Goal: Navigation & Orientation: Find specific page/section

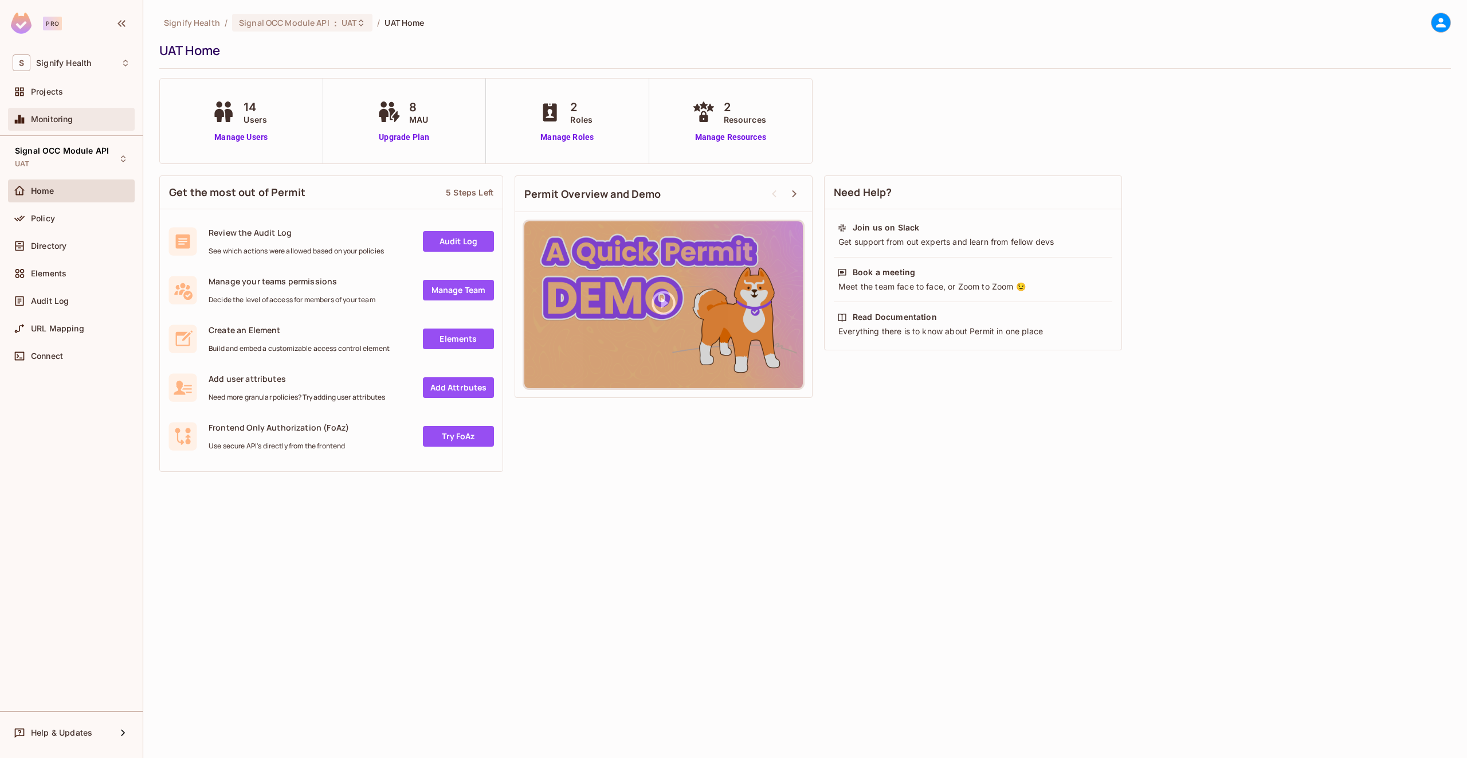
click at [81, 116] on div "Monitoring" at bounding box center [80, 119] width 99 height 9
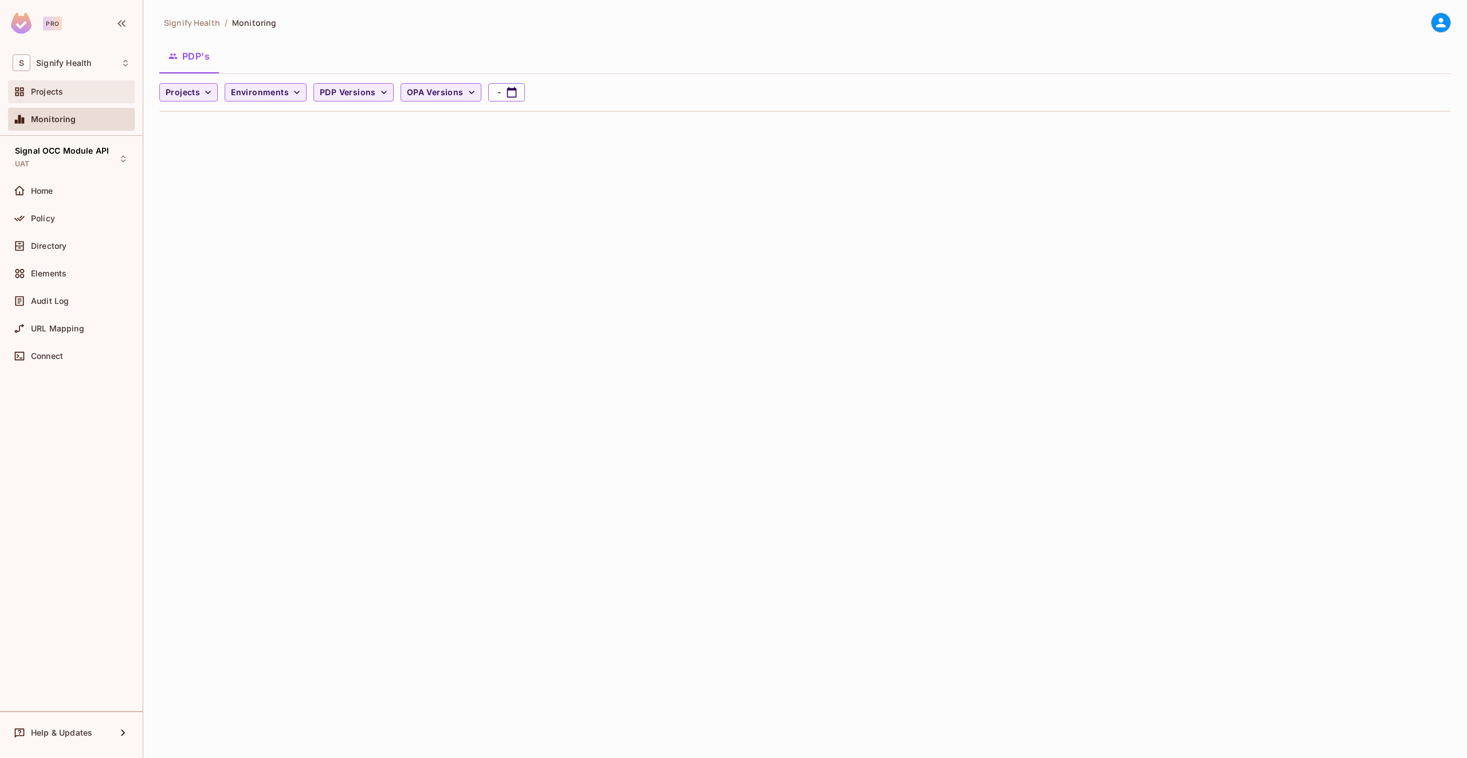
click at [83, 99] on div "Projects" at bounding box center [71, 91] width 127 height 23
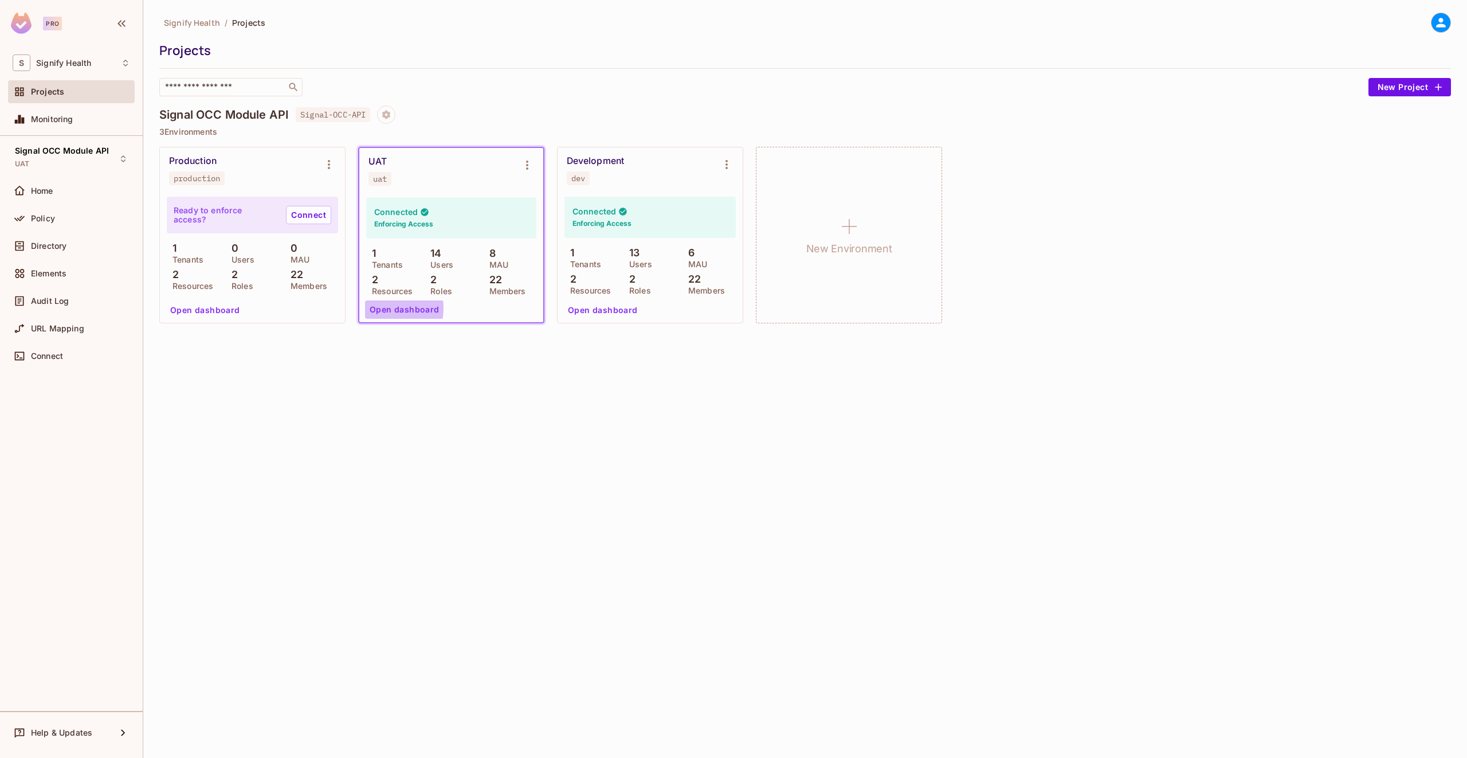
click at [383, 308] on button "Open dashboard" at bounding box center [404, 309] width 79 height 18
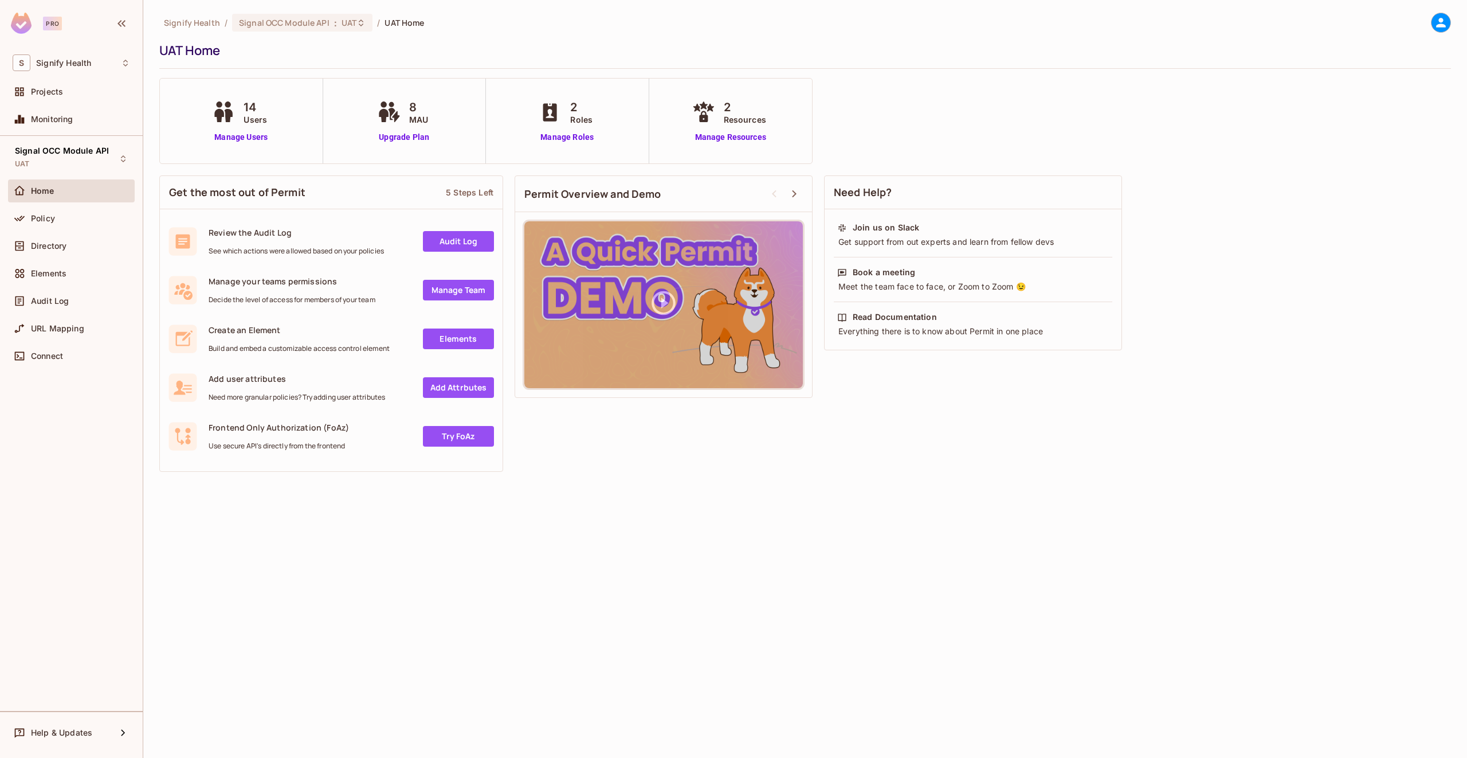
drag, startPoint x: 455, startPoint y: 536, endPoint x: 426, endPoint y: 476, distance: 66.1
click at [455, 536] on div "Signify Health / Signal OCC Module API : UAT / UAT Home UAT Home 14 Users Manag…" at bounding box center [805, 379] width 1324 height 758
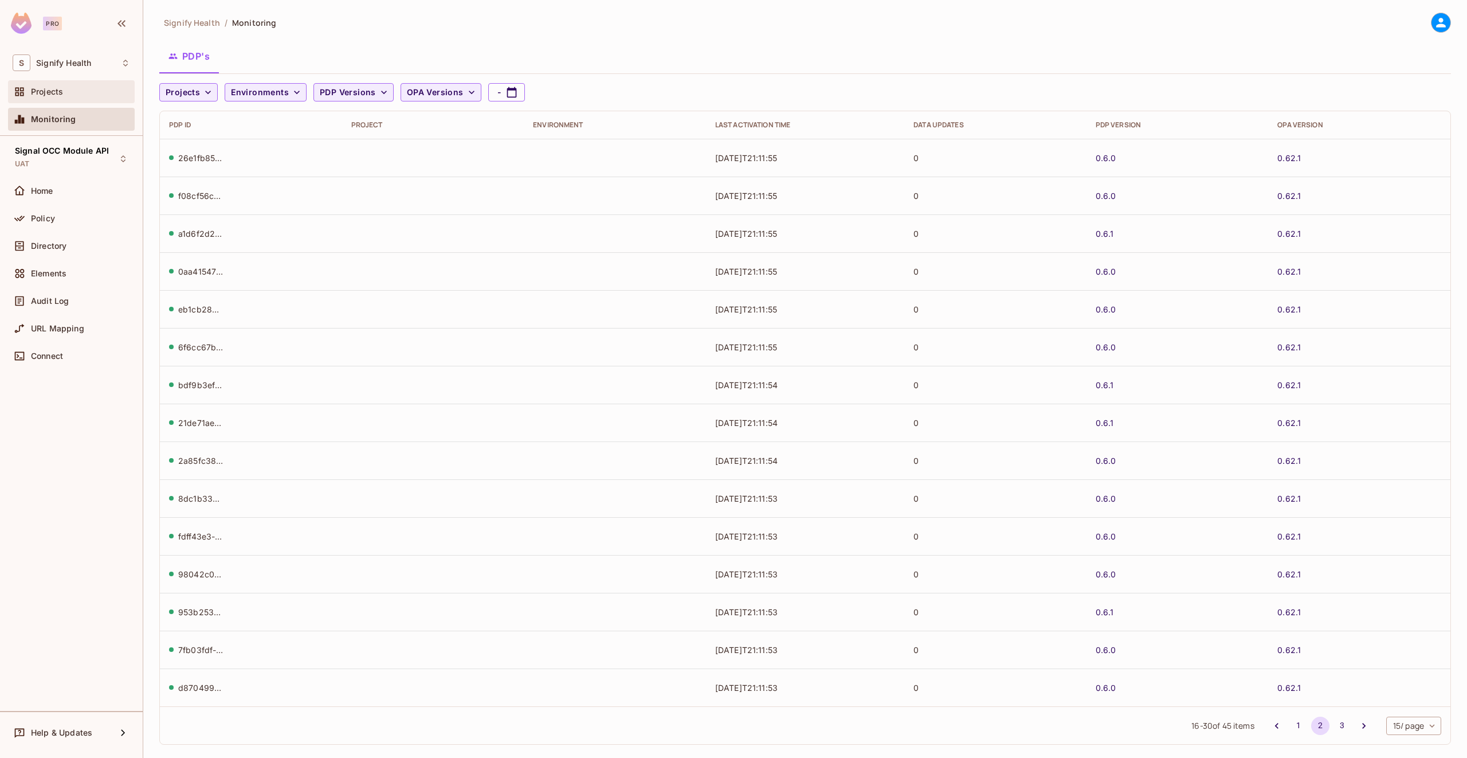
click at [70, 93] on div "Projects" at bounding box center [80, 91] width 99 height 9
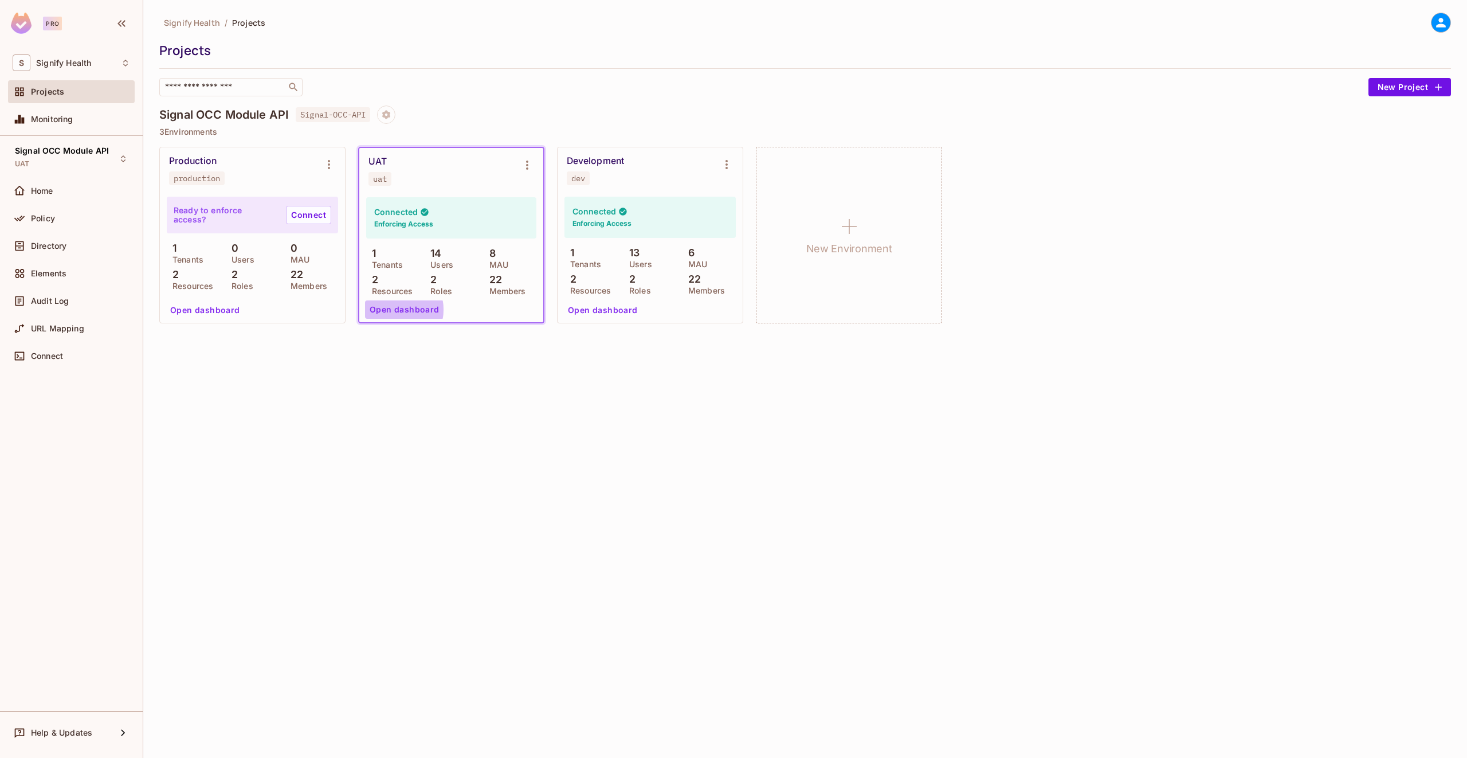
click at [392, 310] on button "Open dashboard" at bounding box center [404, 309] width 79 height 18
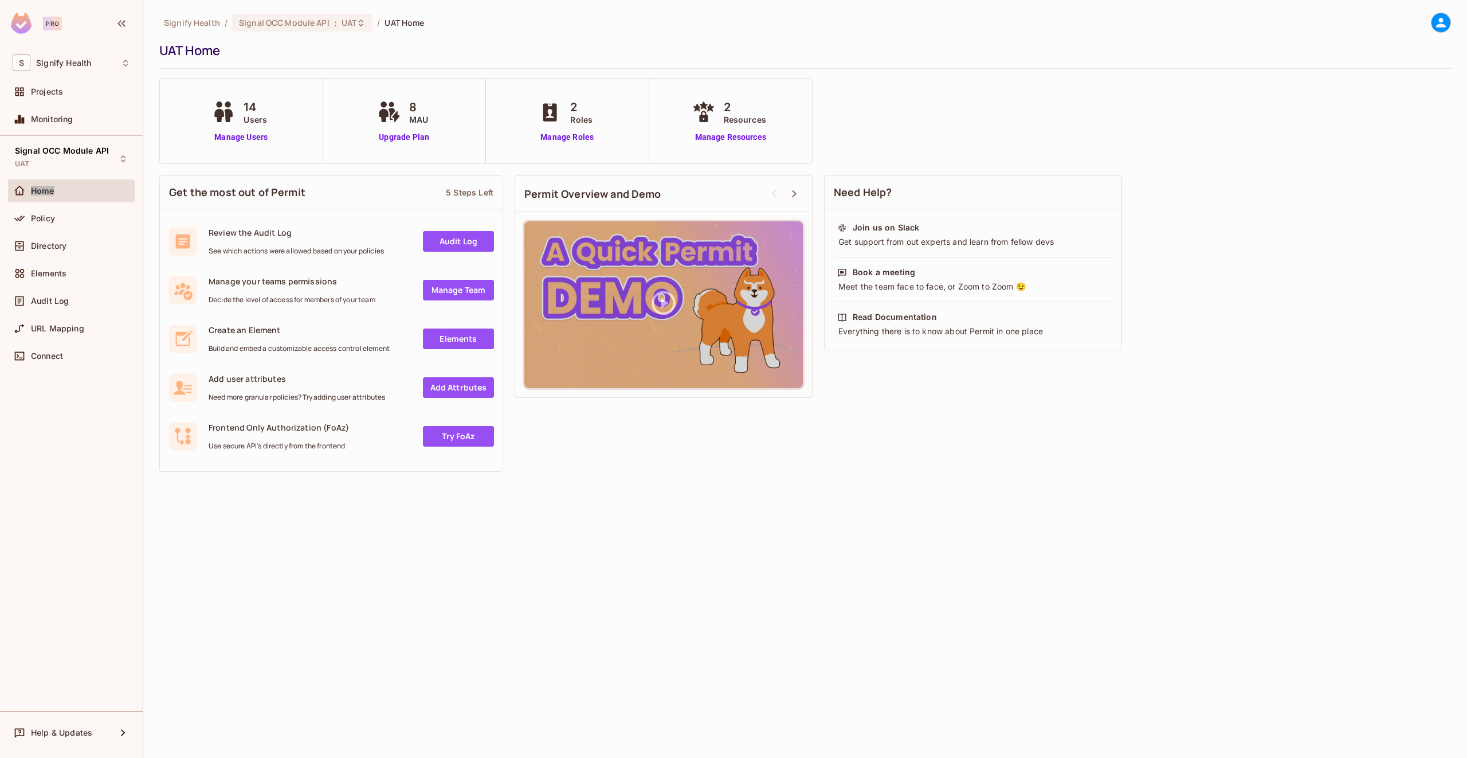
drag, startPoint x: 41, startPoint y: 186, endPoint x: 372, endPoint y: 10, distance: 374.6
click at [0, 0] on div "Pro S Signify Health Projects Monitoring Signal OCC Module API UAT Home Policy …" at bounding box center [71, 379] width 143 height 758
click at [69, 100] on div "Projects" at bounding box center [71, 91] width 127 height 23
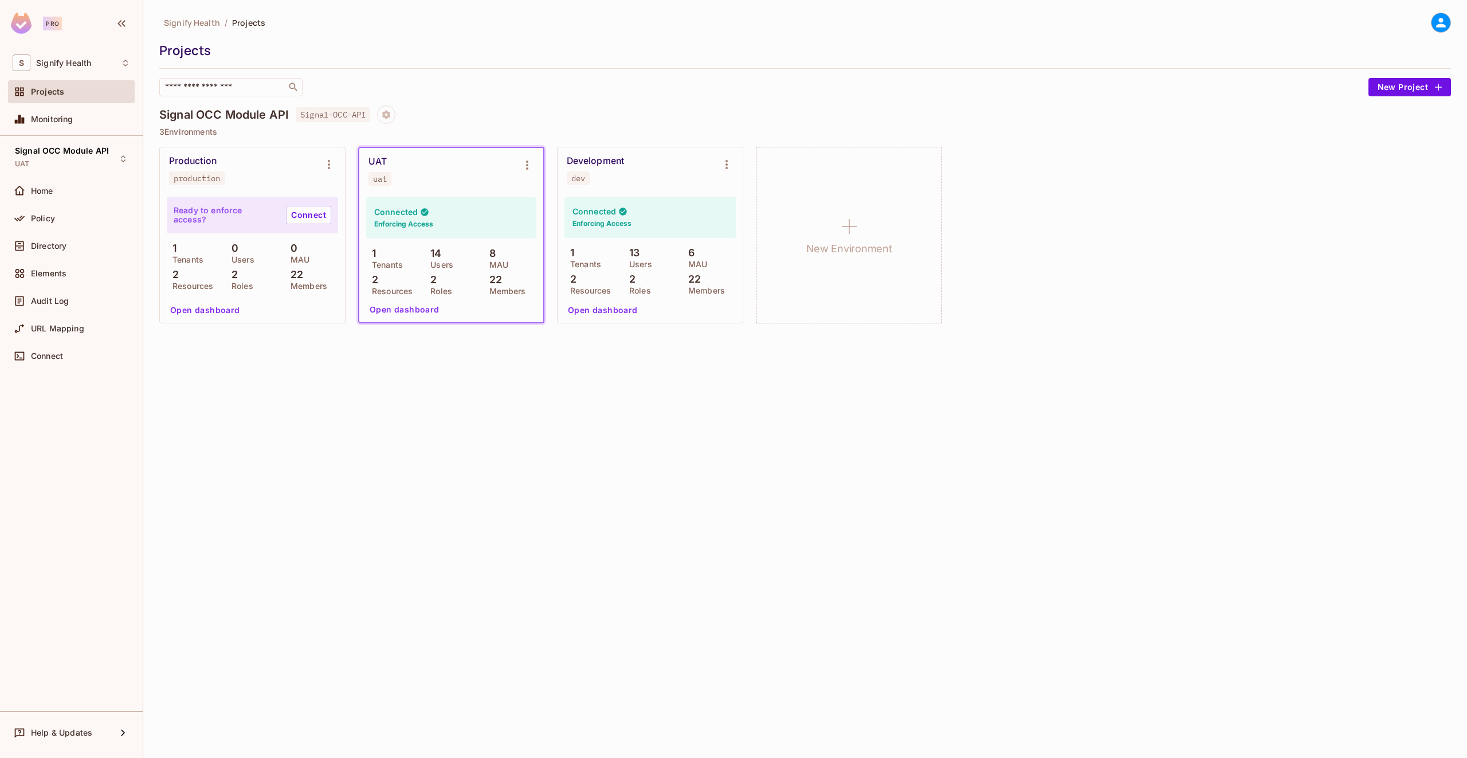
click at [202, 310] on button "Open dashboard" at bounding box center [205, 310] width 79 height 18
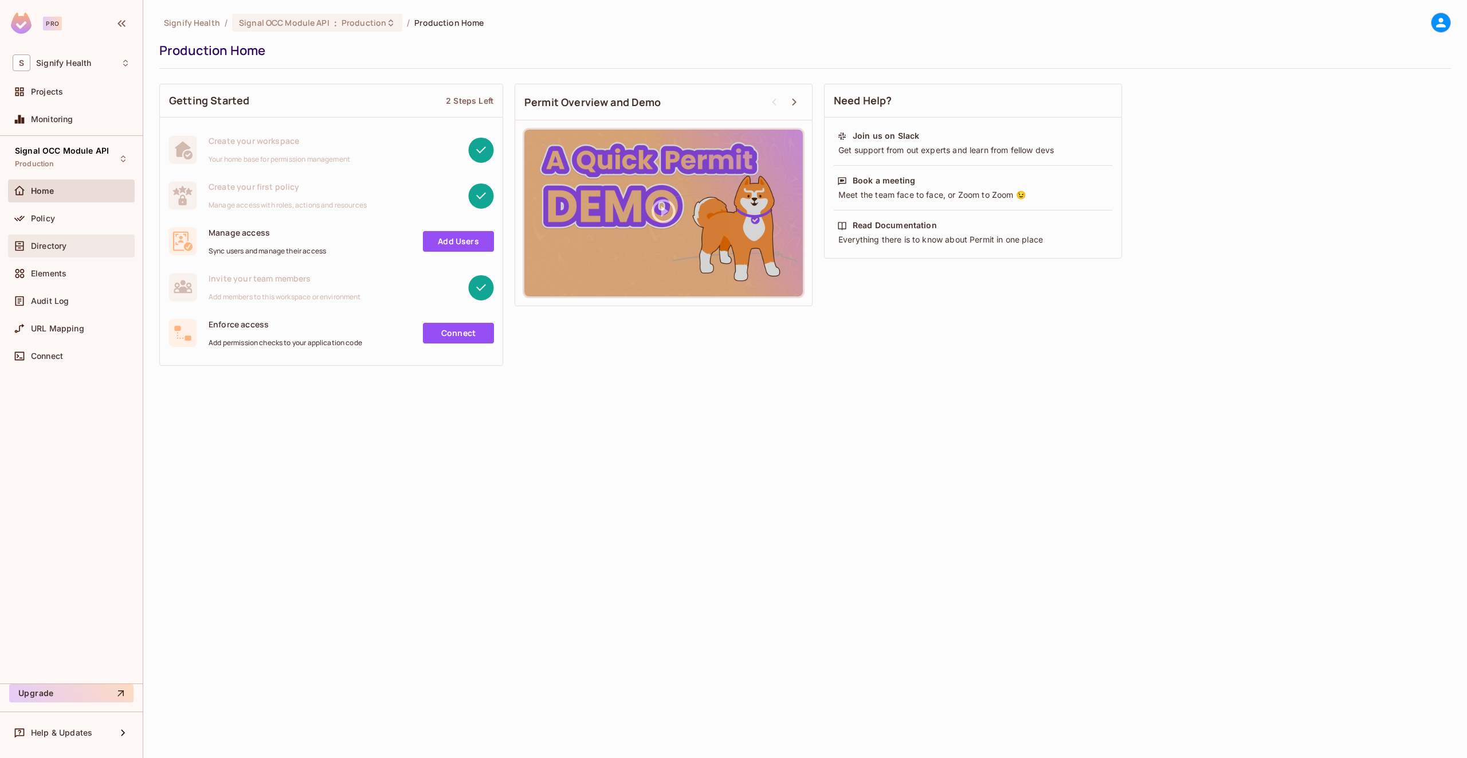
click at [46, 248] on span "Directory" at bounding box center [49, 245] width 36 height 9
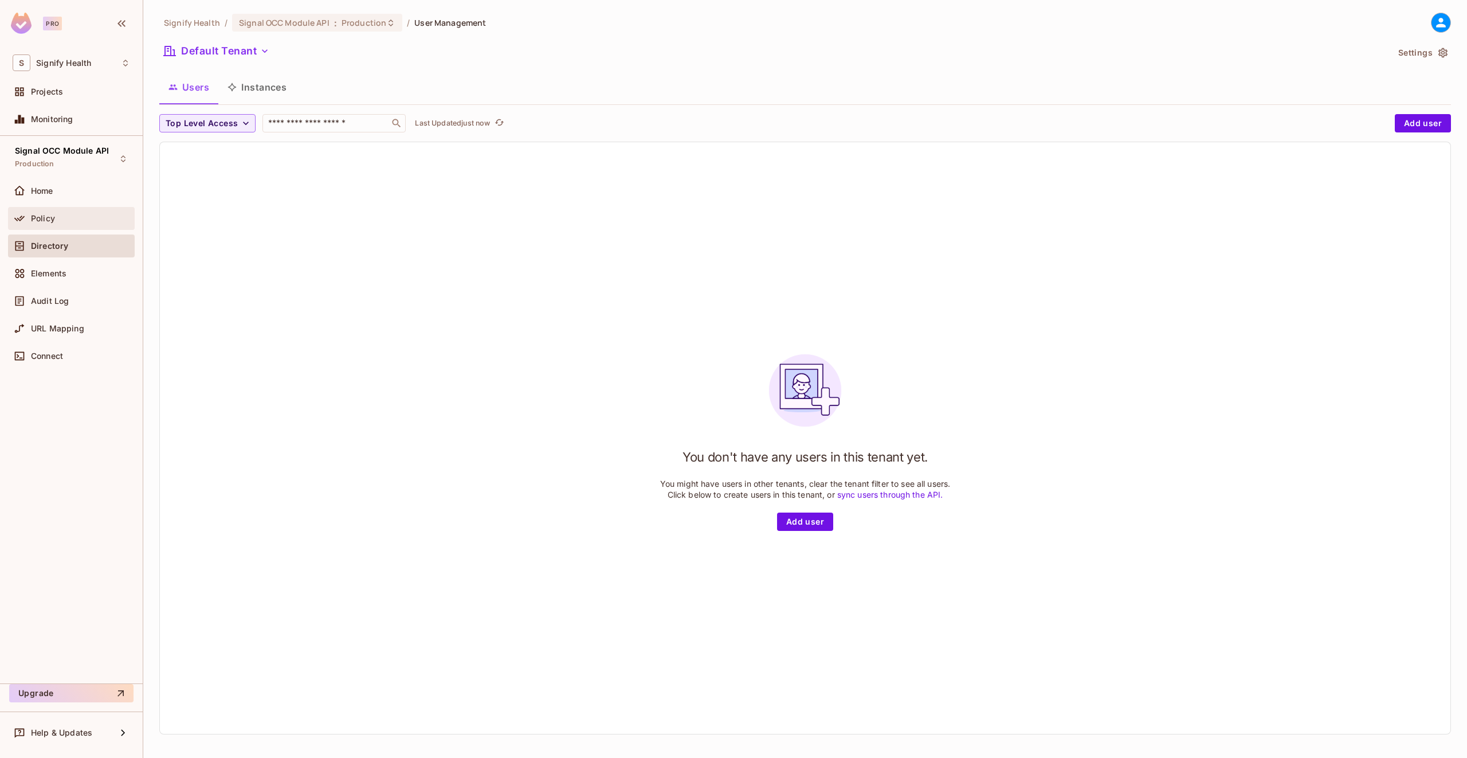
click at [53, 226] on div "Policy" at bounding box center [71, 218] width 127 height 23
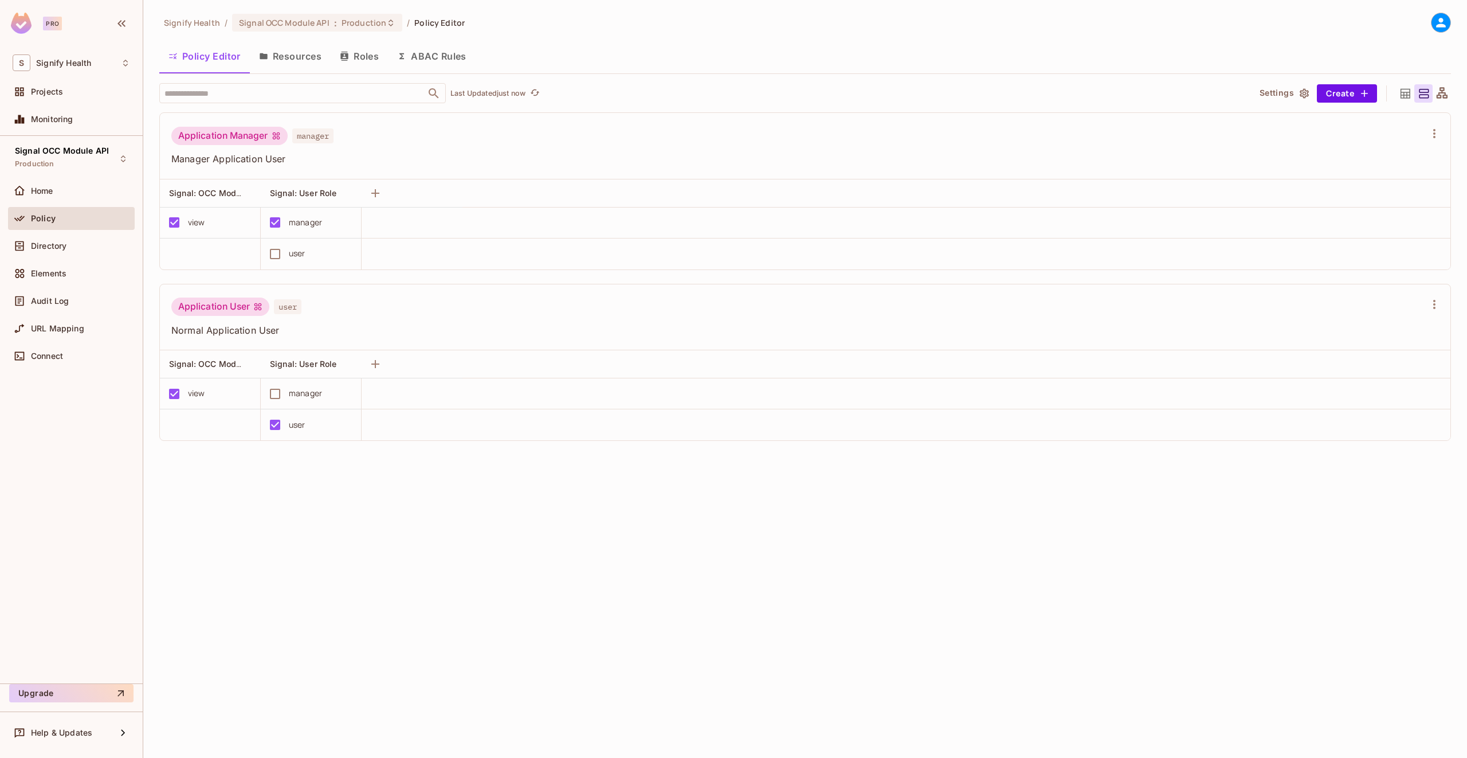
click at [310, 542] on div "Signify Health / Signal OCC Module API : Production / Policy Editor Policy Edit…" at bounding box center [805, 379] width 1324 height 758
click at [339, 494] on div "Signify Health / Signal OCC Module API : Production / Policy Editor Policy Edit…" at bounding box center [805, 379] width 1324 height 758
click at [104, 195] on div "Home" at bounding box center [72, 191] width 118 height 14
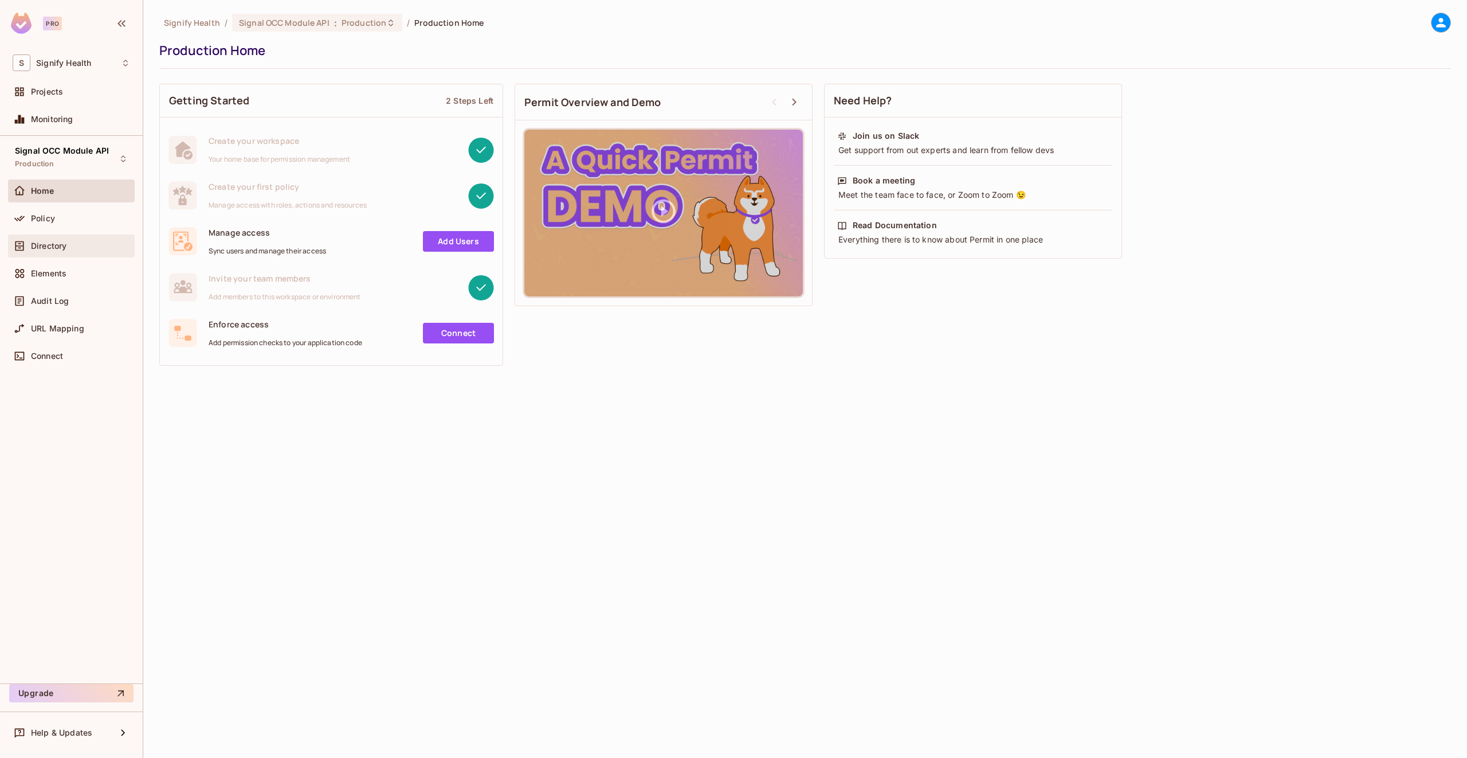
click at [94, 240] on div "Directory" at bounding box center [72, 246] width 118 height 14
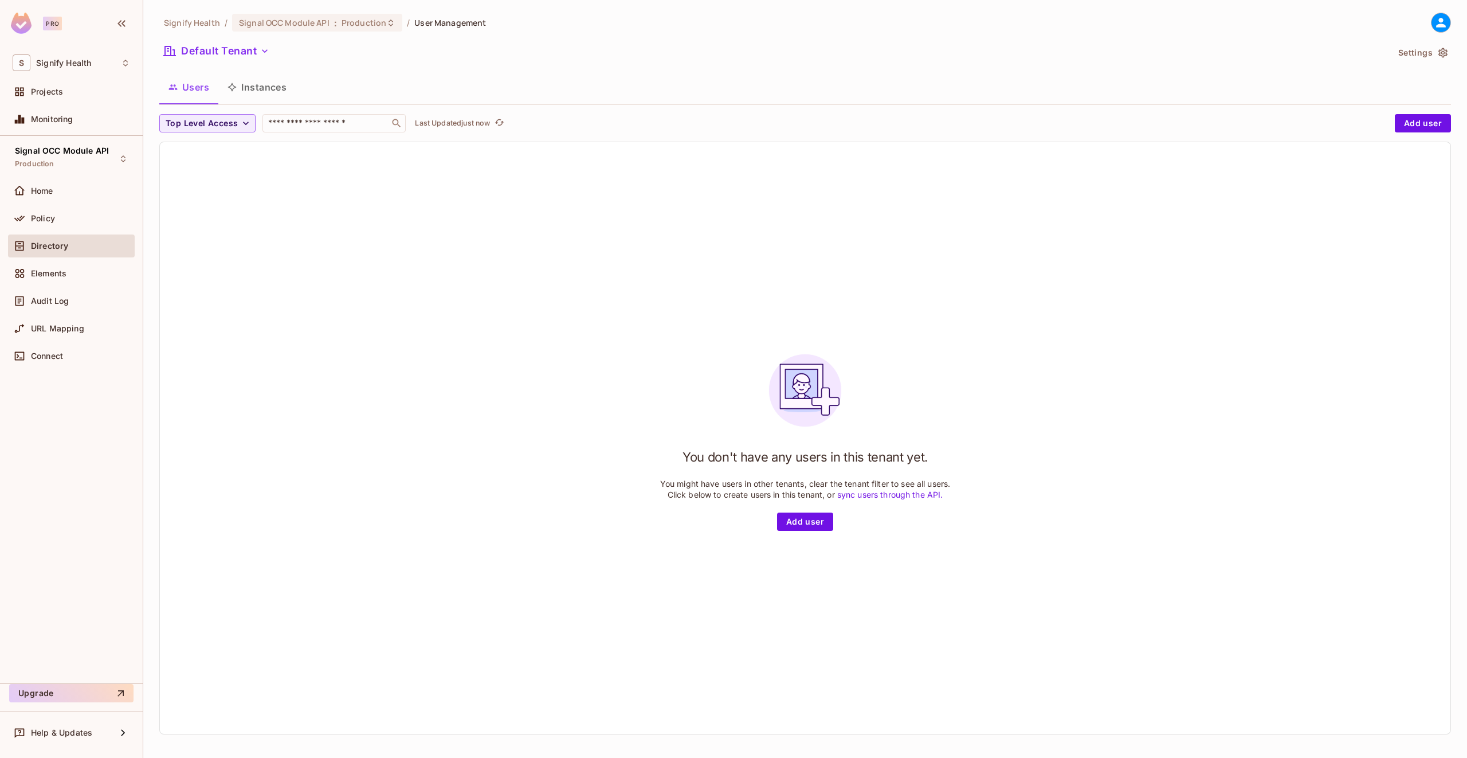
click at [336, 408] on div "You don't have any users in this tenant yet. You might have users in other tena…" at bounding box center [805, 438] width 1291 height 592
click at [554, 433] on div "You don't have any users in this tenant yet. You might have users in other tena…" at bounding box center [805, 438] width 1291 height 592
click at [237, 126] on button "Top Level Access" at bounding box center [207, 123] width 96 height 18
click at [237, 126] on div at bounding box center [733, 379] width 1467 height 758
click at [275, 250] on div "You don't have any users in this tenant yet. You might have users in other tena…" at bounding box center [805, 438] width 1291 height 592
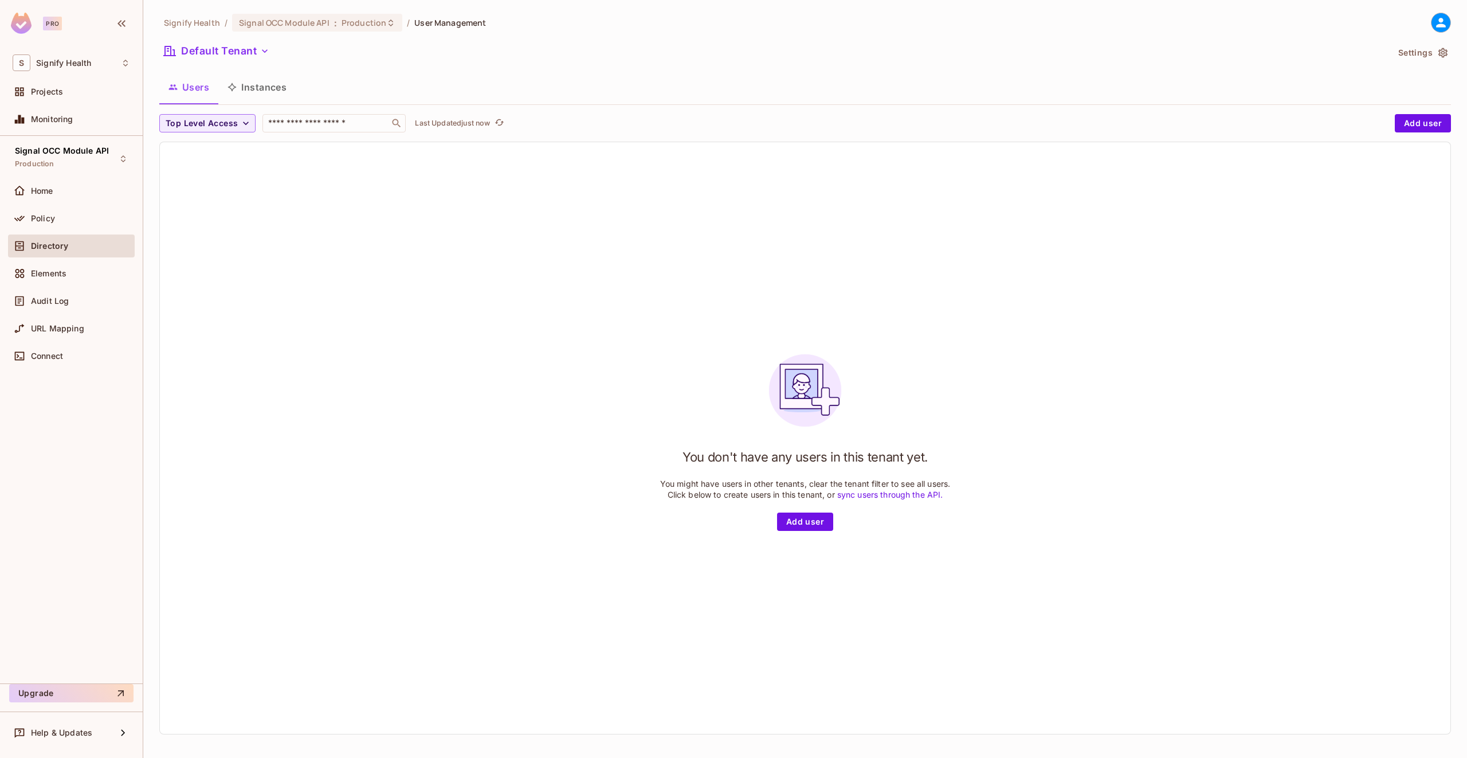
click at [273, 249] on div "You don't have any users in this tenant yet. You might have users in other tena…" at bounding box center [805, 438] width 1291 height 592
click at [353, 447] on div "You don't have any users in this tenant yet. You might have users in other tena…" at bounding box center [805, 438] width 1291 height 592
click at [314, 430] on div "You don't have any users in this tenant yet. You might have users in other tena…" at bounding box center [805, 438] width 1291 height 592
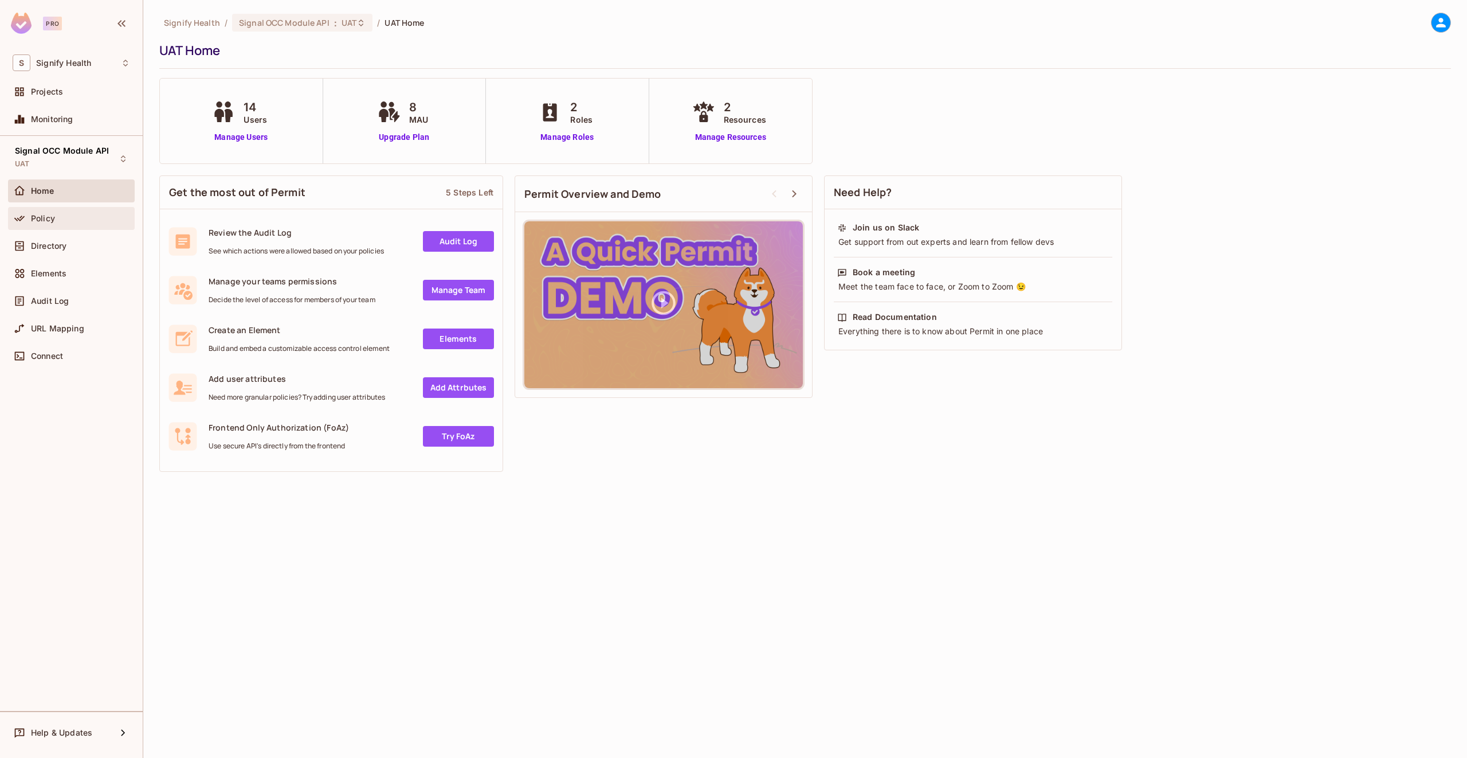
click at [67, 216] on div "Policy" at bounding box center [80, 218] width 99 height 9
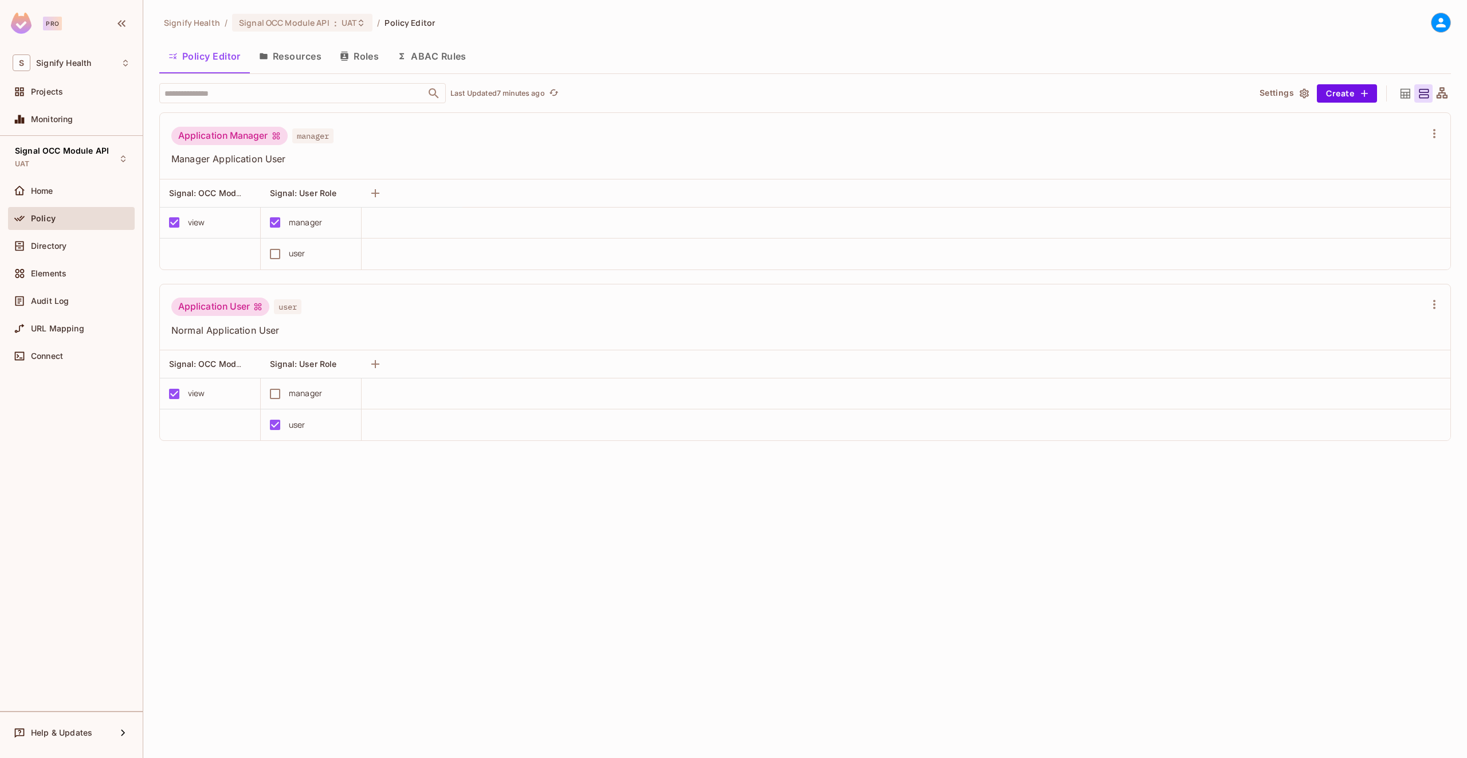
click at [510, 546] on div "Signify Health / Signal OCC Module API : UAT / Policy Editor Policy Editor Reso…" at bounding box center [805, 379] width 1324 height 758
click at [315, 571] on div "Signify Health / Signal OCC Module API : UAT / Policy Editor Policy Editor Reso…" at bounding box center [805, 379] width 1324 height 758
click at [501, 581] on div "Signify Health / Signal OCC Module API : UAT / Policy Editor Policy Editor Reso…" at bounding box center [805, 379] width 1324 height 758
